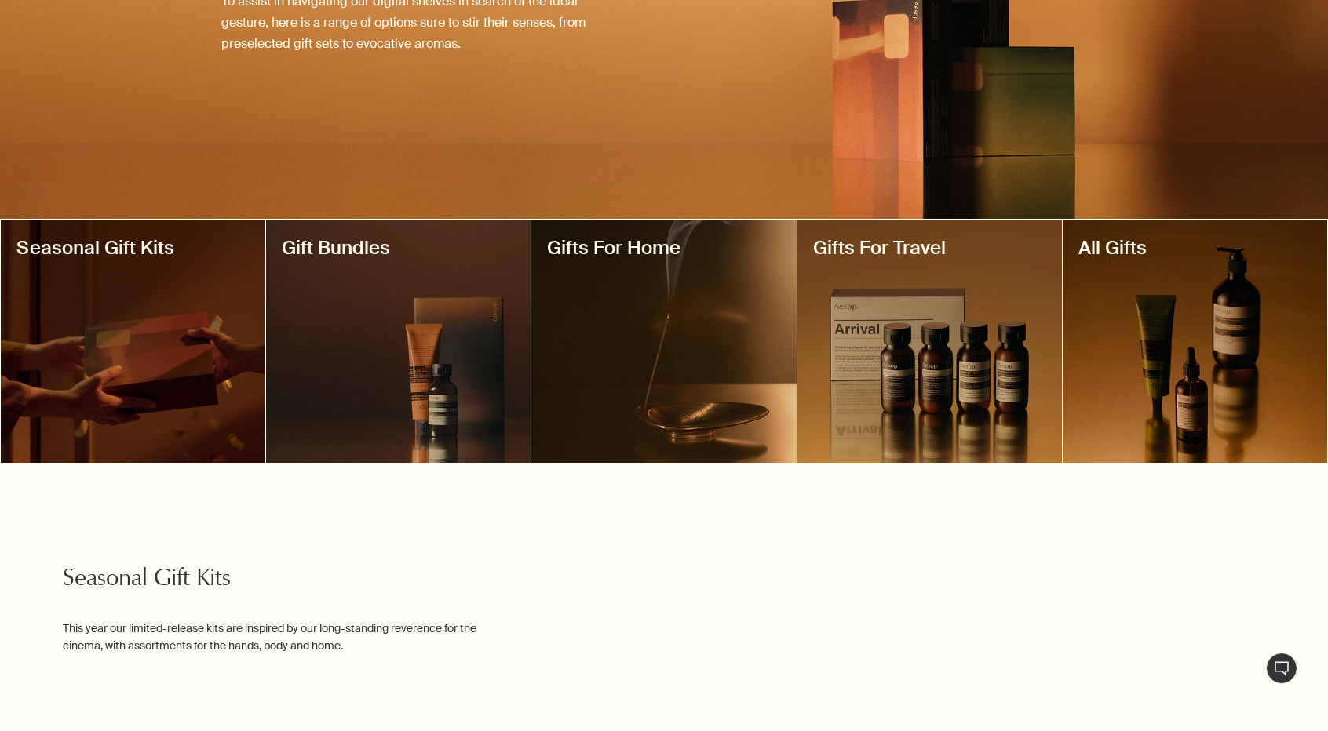
click at [163, 365] on div at bounding box center [133, 341] width 264 height 243
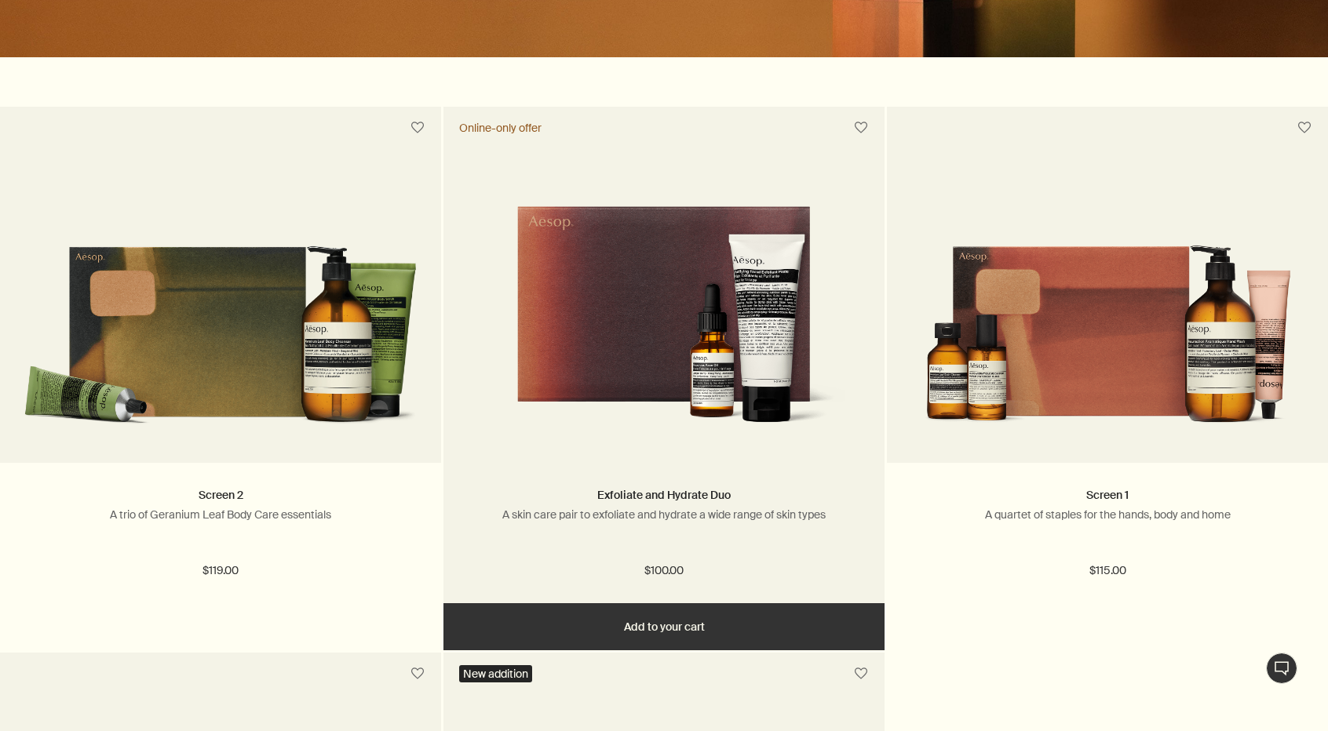
scroll to position [785, 0]
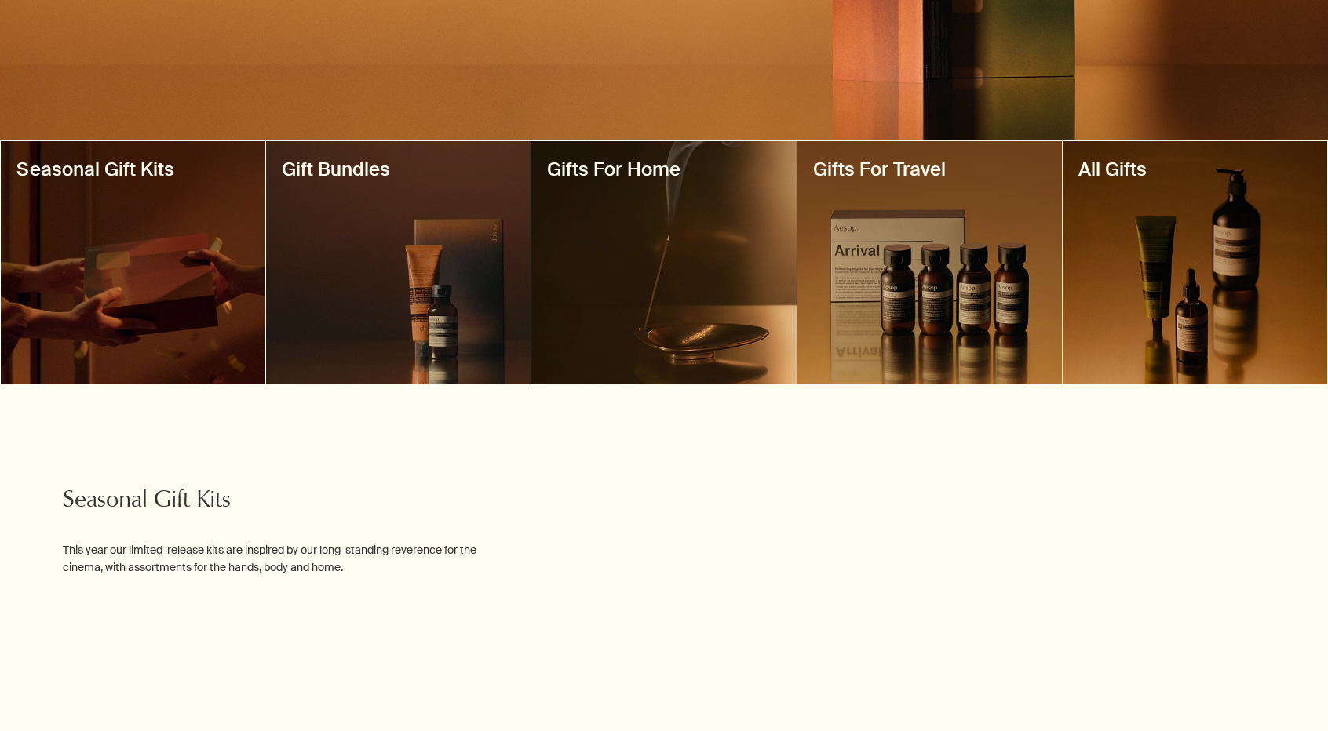
click at [448, 315] on div at bounding box center [398, 262] width 264 height 243
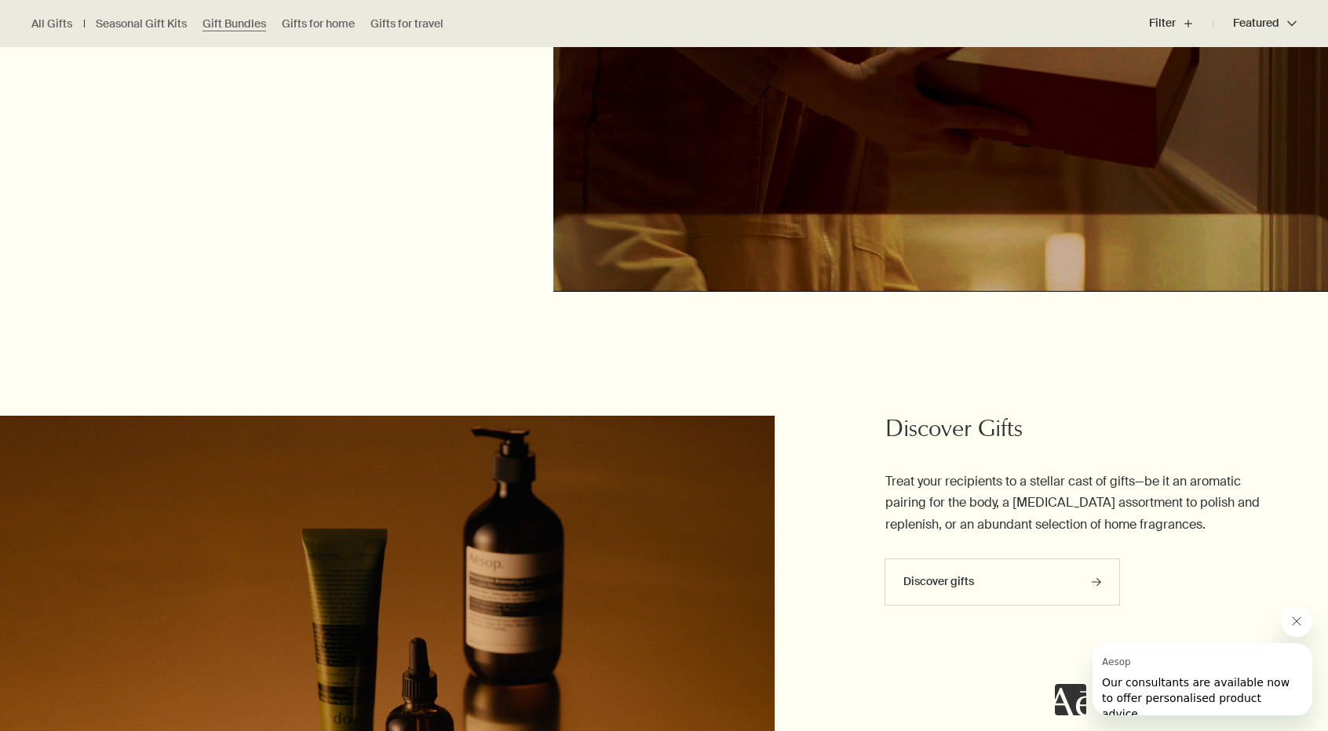
scroll to position [2511, 0]
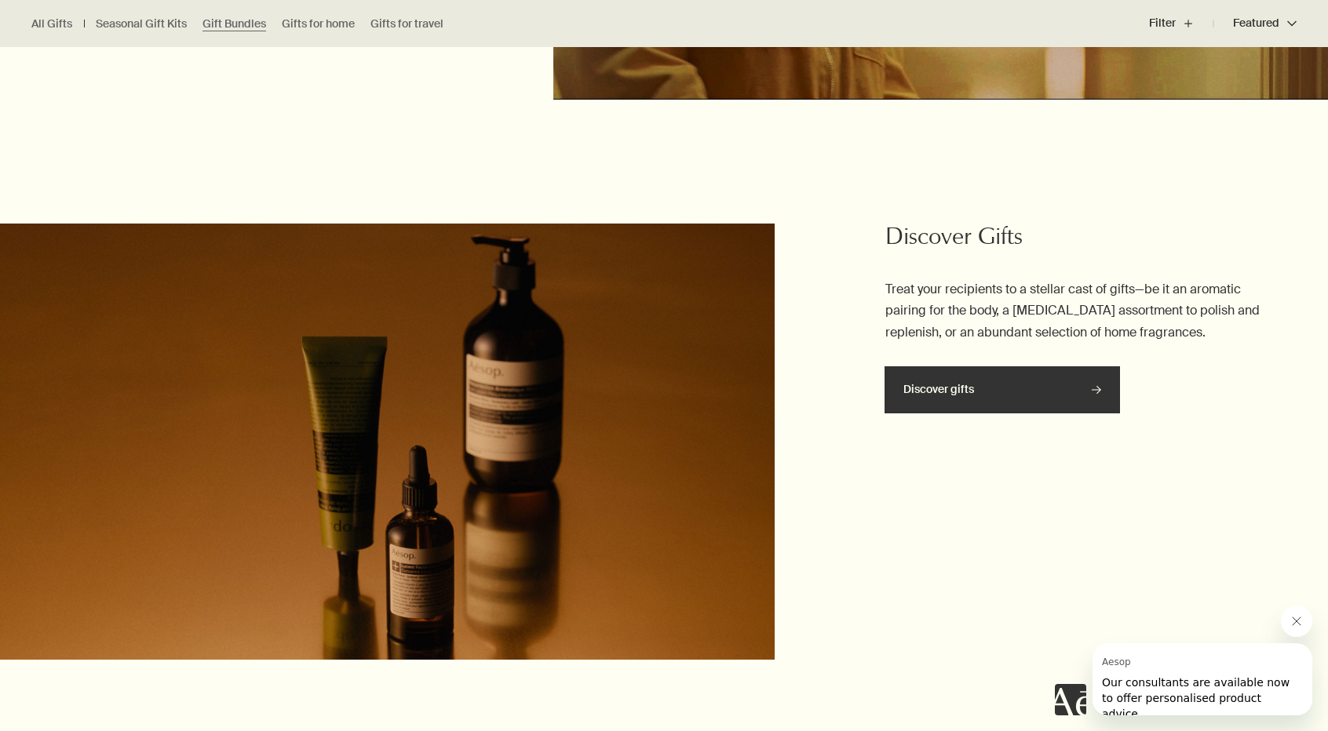
click at [934, 383] on link "Discover gifts rightArrow" at bounding box center [1001, 389] width 235 height 47
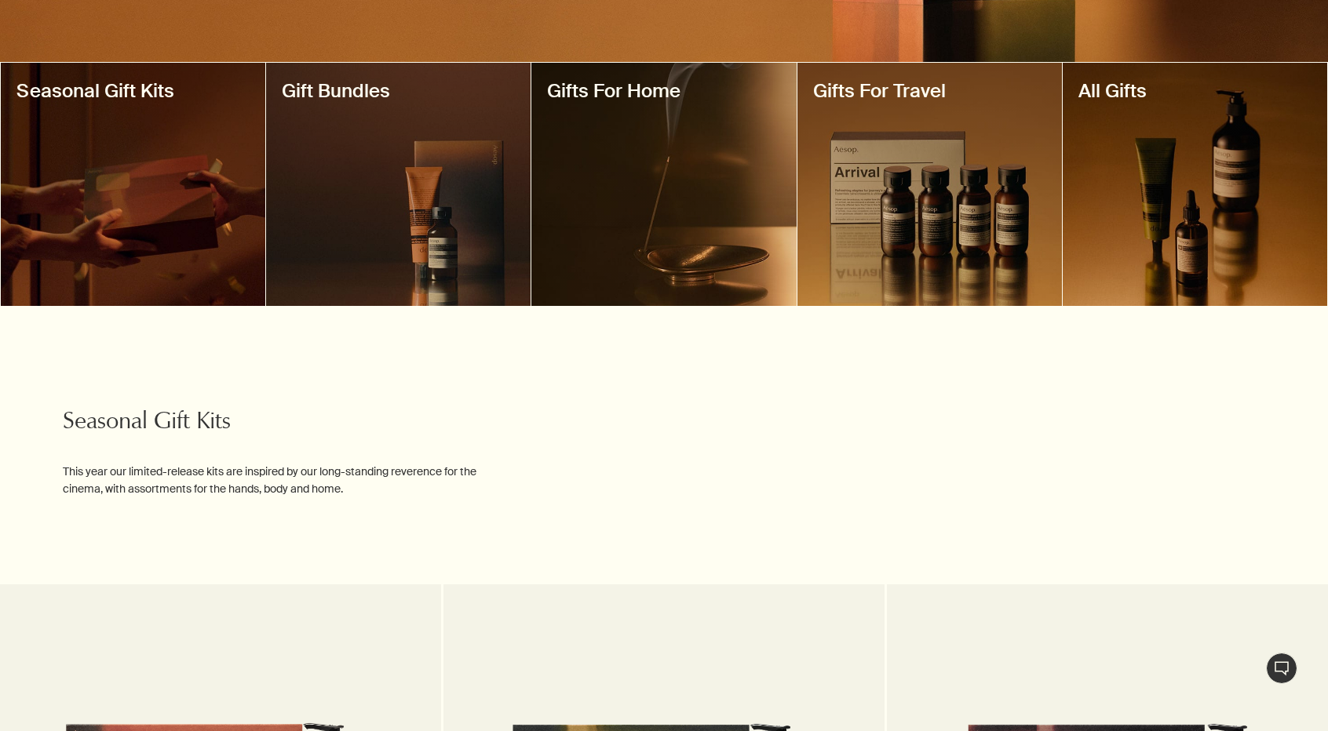
click at [1103, 109] on div at bounding box center [1195, 184] width 264 height 243
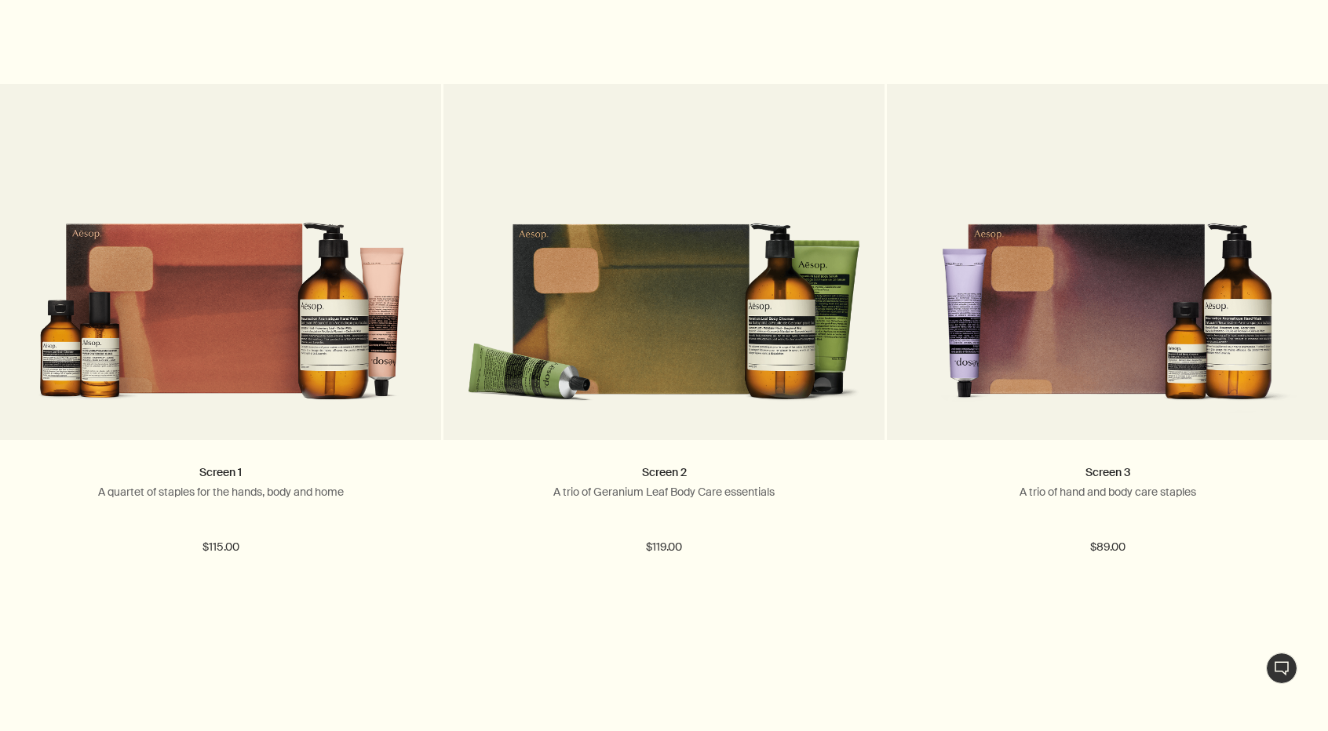
scroll to position [1020, 0]
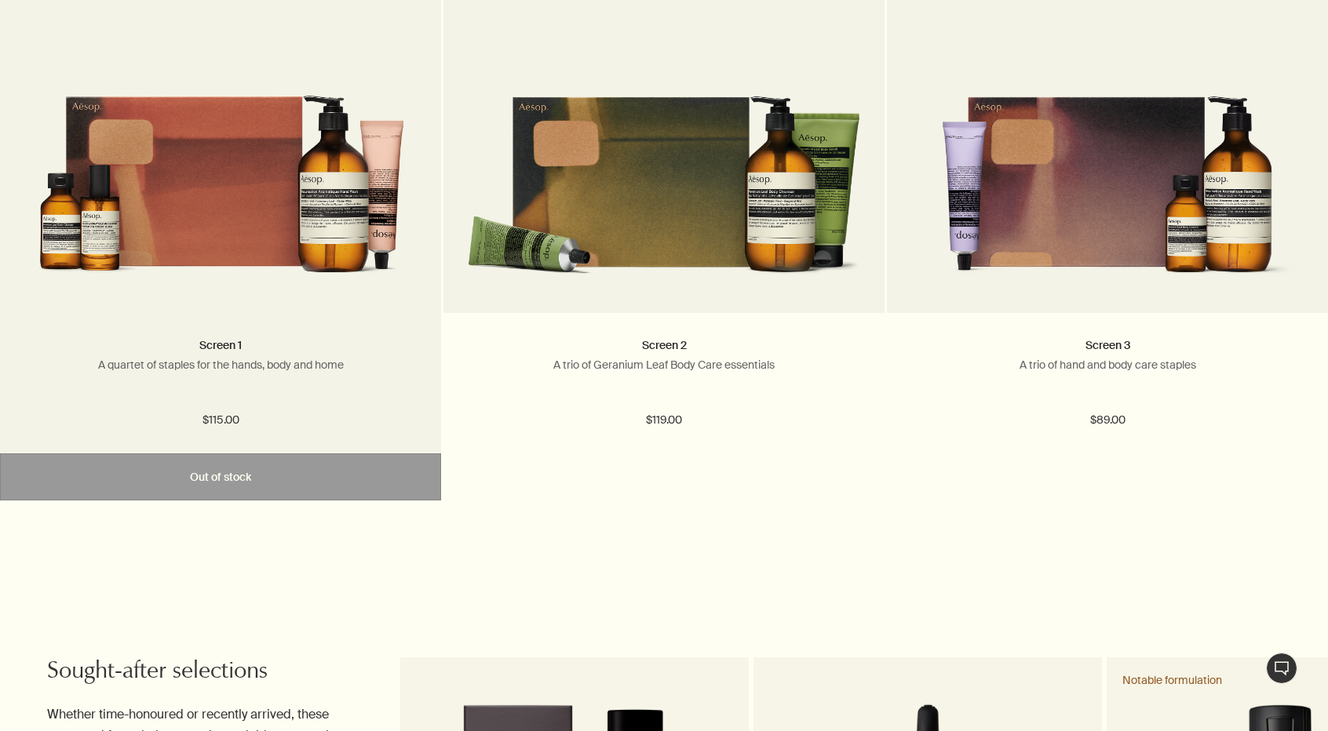
click at [362, 272] on img at bounding box center [221, 169] width 394 height 239
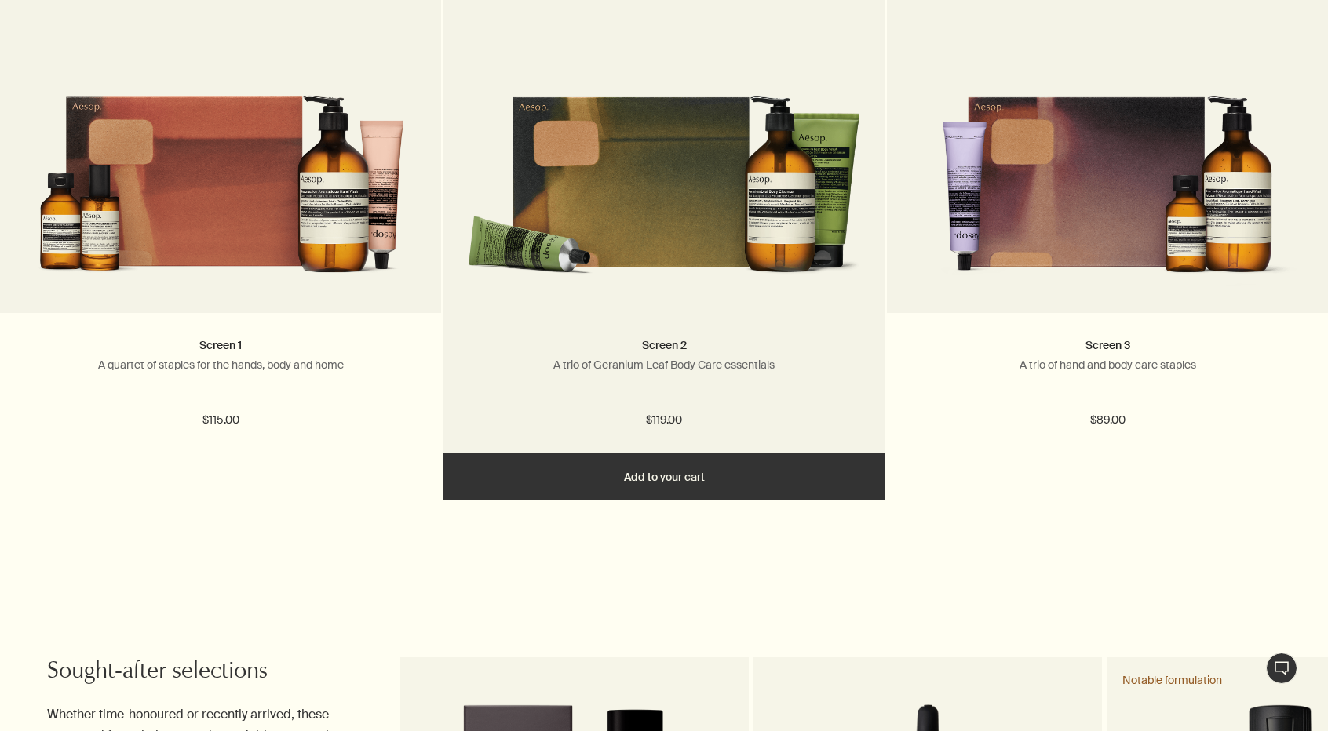
click at [738, 283] on img at bounding box center [664, 169] width 394 height 239
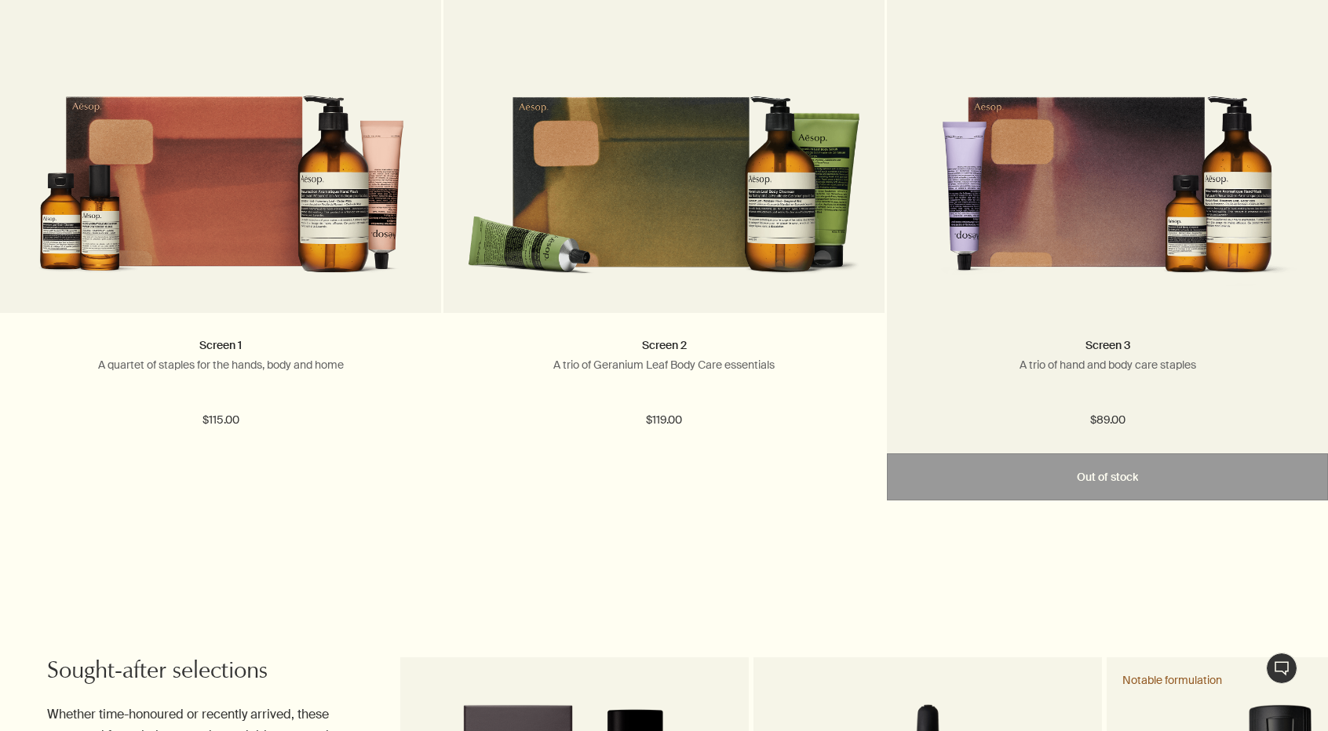
click at [1174, 259] on img at bounding box center [1107, 169] width 394 height 239
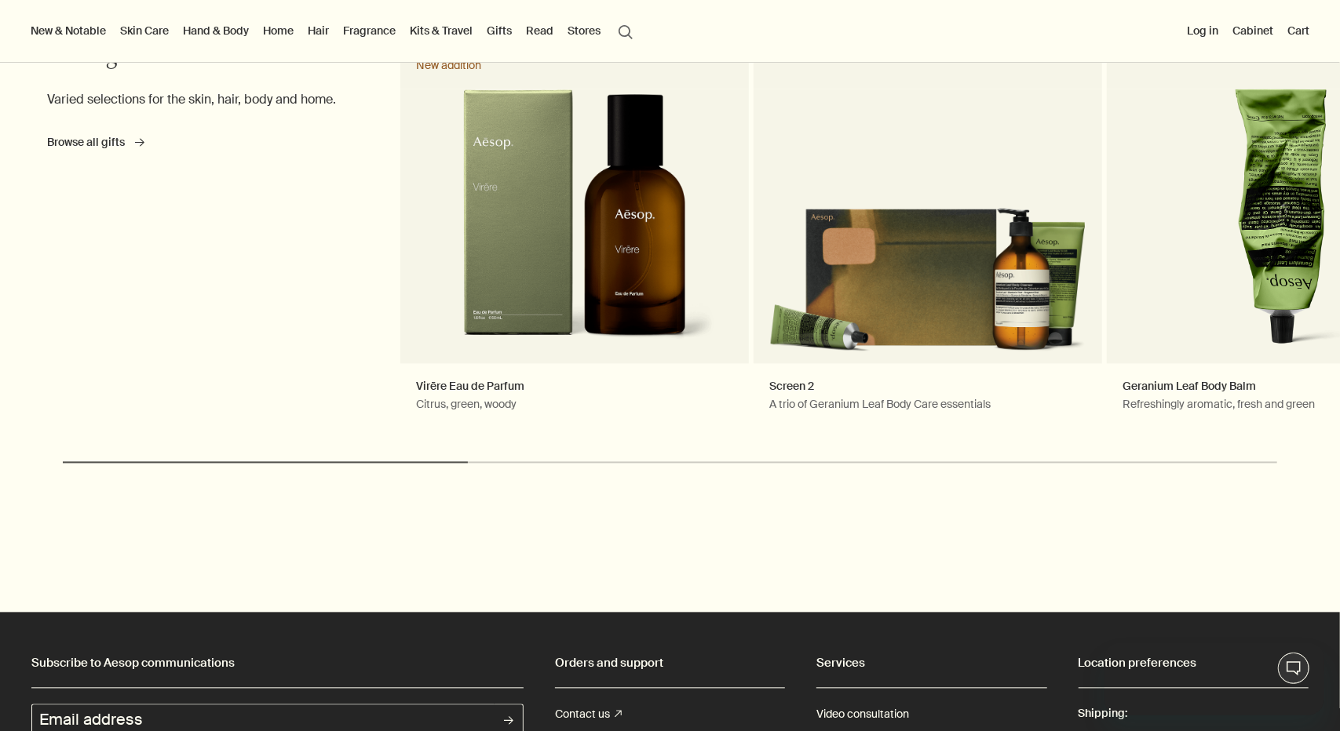
scroll to position [1805, 0]
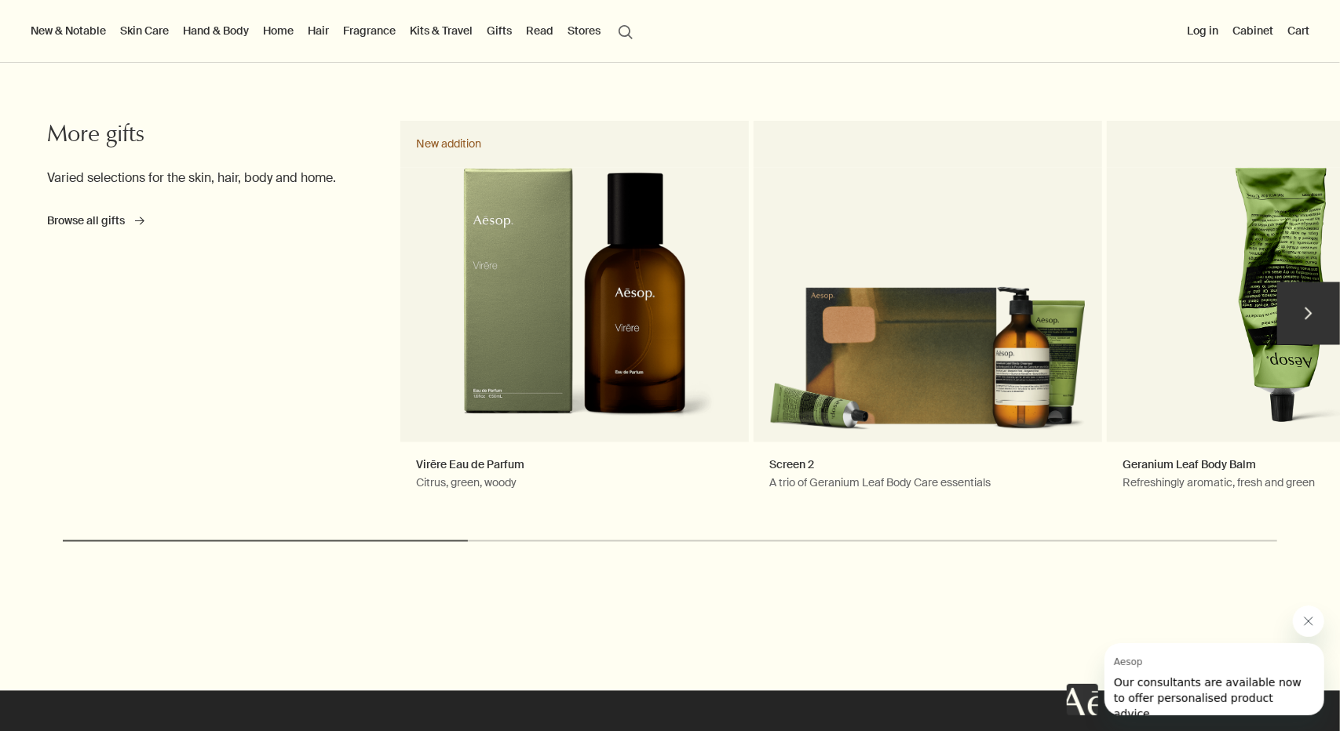
click at [1282, 307] on button "chevron" at bounding box center [1308, 314] width 63 height 63
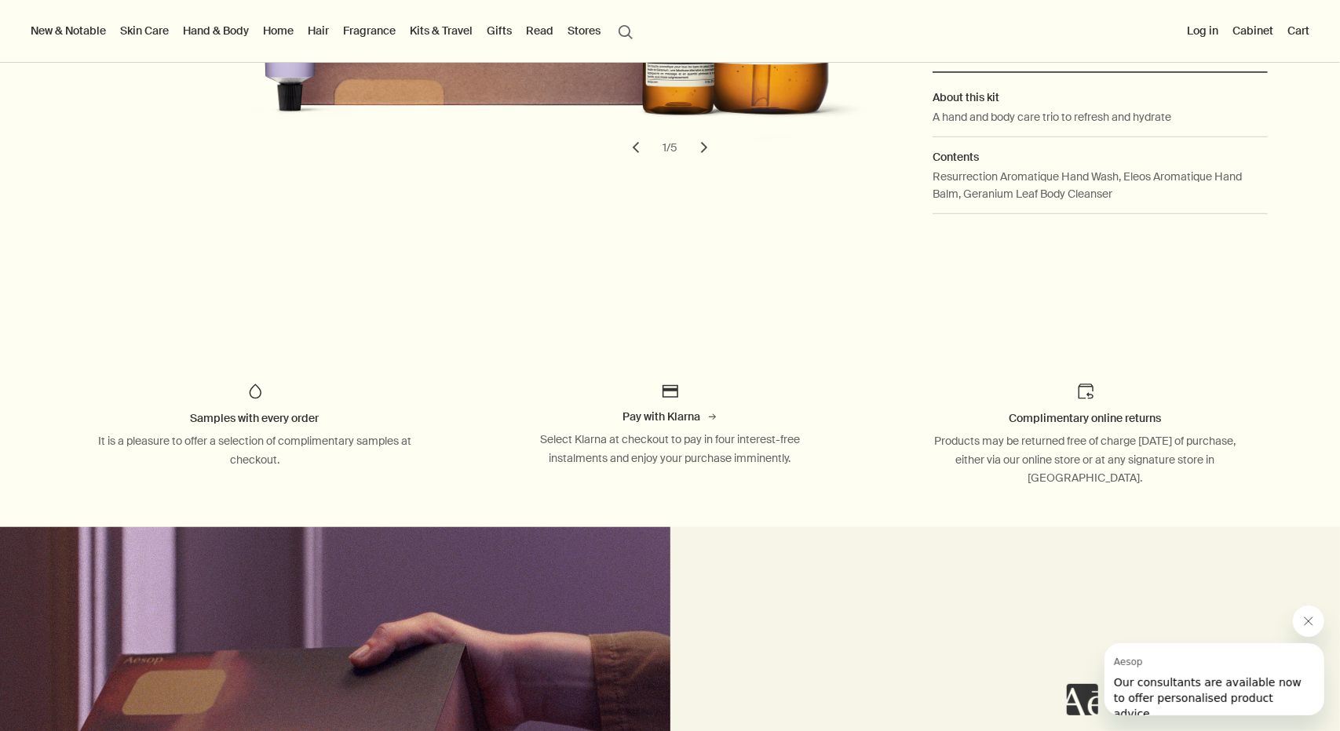
scroll to position [0, 0]
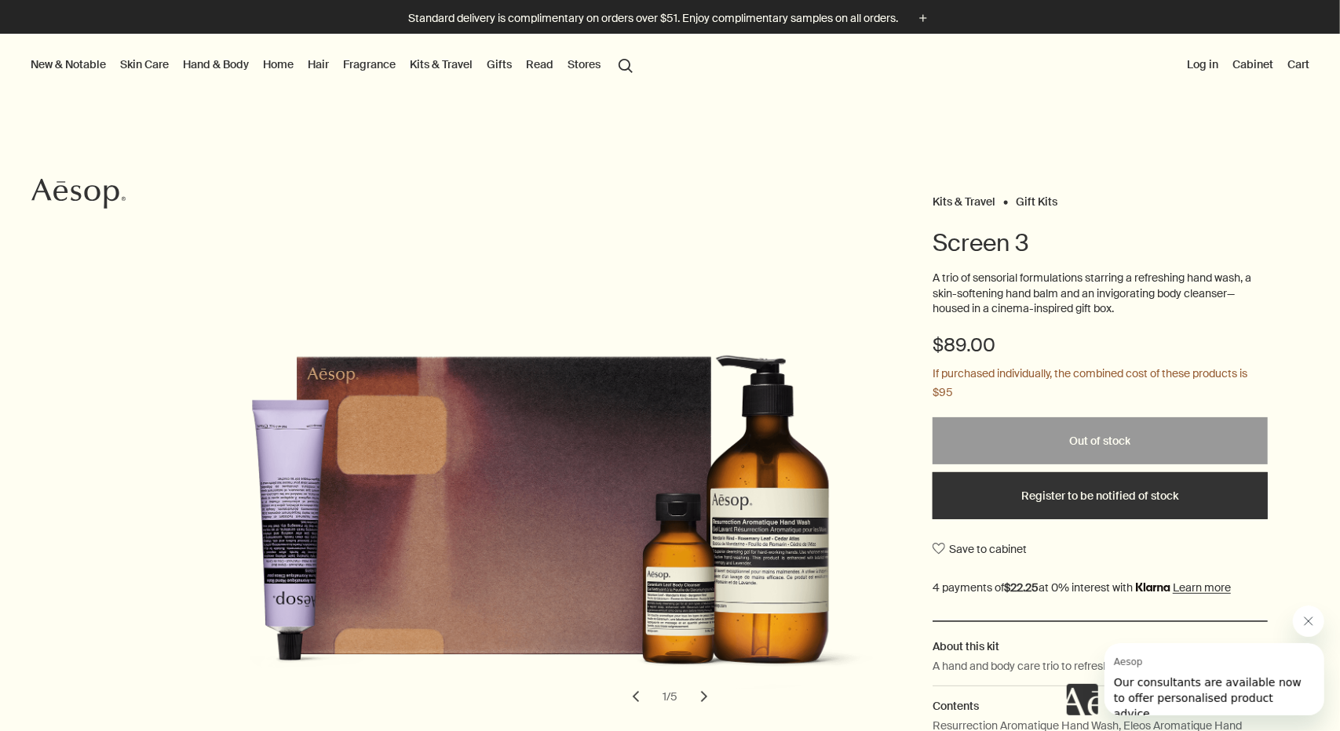
click at [218, 63] on link "Hand & Body" at bounding box center [216, 64] width 72 height 20
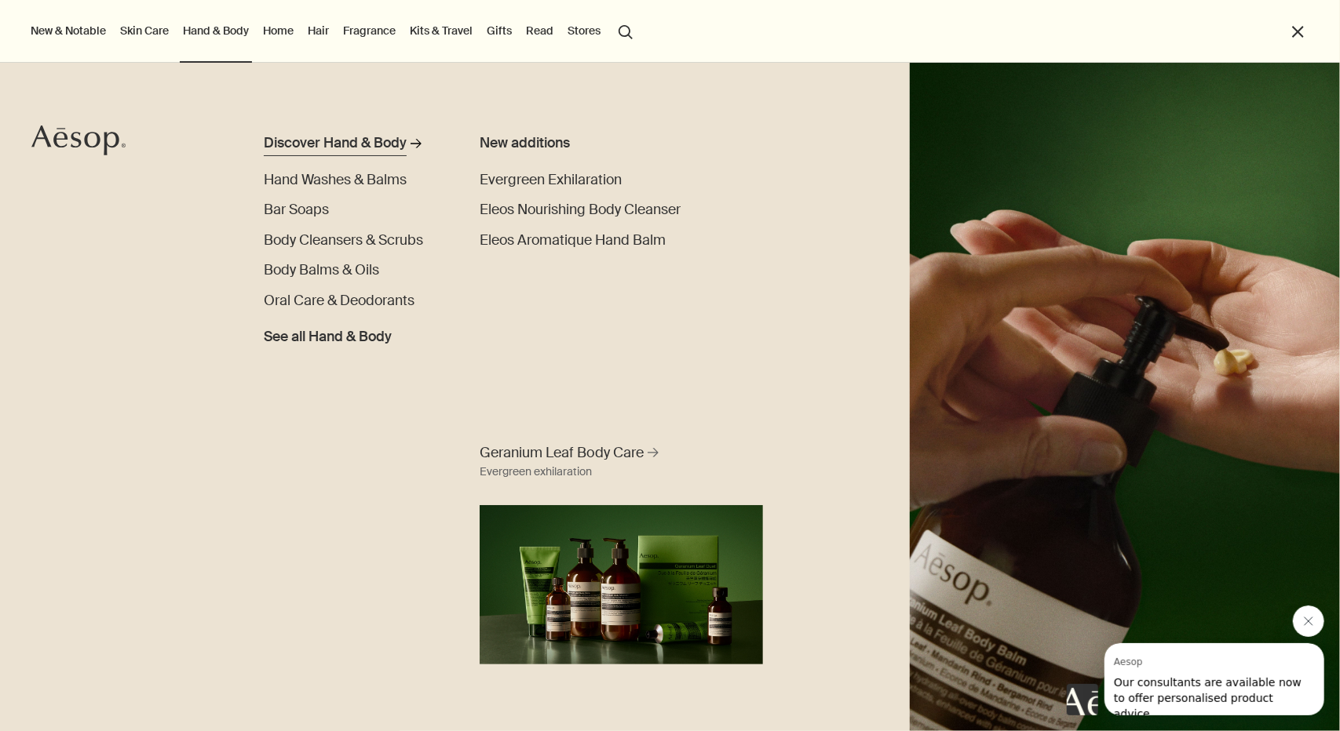
click at [322, 149] on div "Discover Hand & Body" at bounding box center [335, 143] width 143 height 21
click at [733, 12] on ul "New & Notable New additions Evergreen Exhilaration Lucent Facial Refiner Eleos …" at bounding box center [665, 31] width 1277 height 63
click at [1298, 623] on button "Close message from Aesop" at bounding box center [1307, 620] width 31 height 31
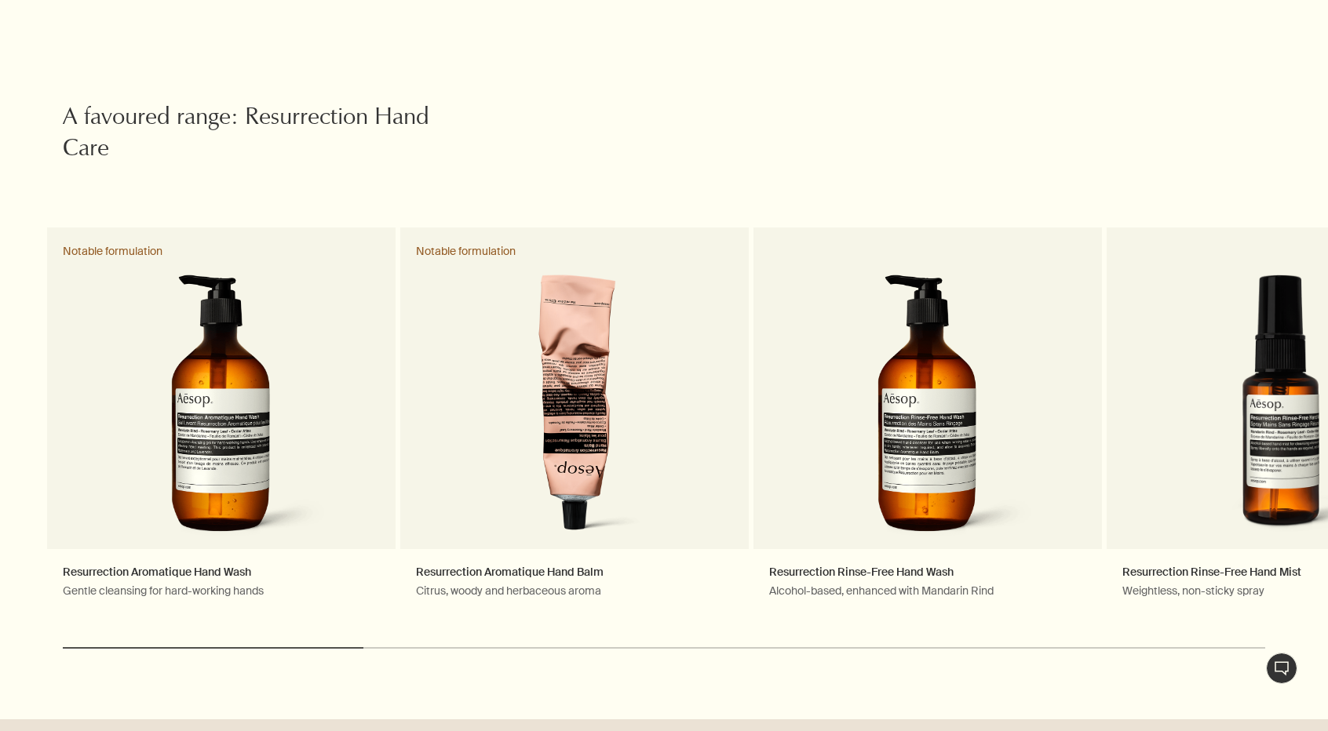
scroll to position [4630, 0]
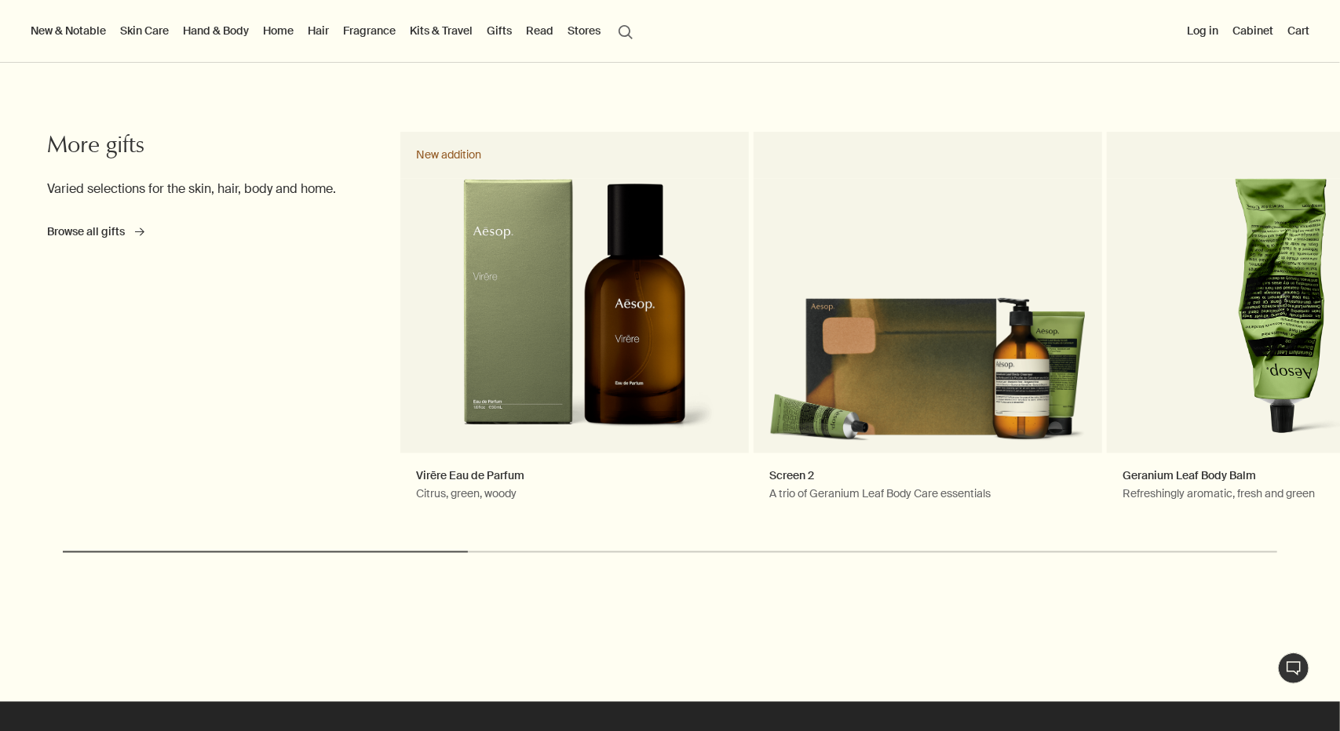
scroll to position [1482, 0]
